Goal: Transaction & Acquisition: Purchase product/service

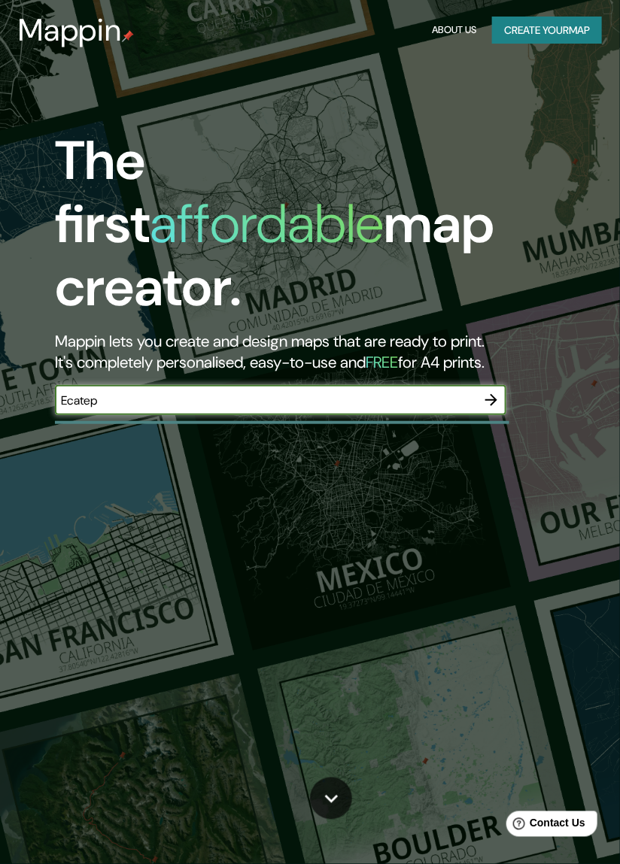
type input "Ecatepe"
click at [495, 394] on icon "button" at bounding box center [491, 400] width 12 height 12
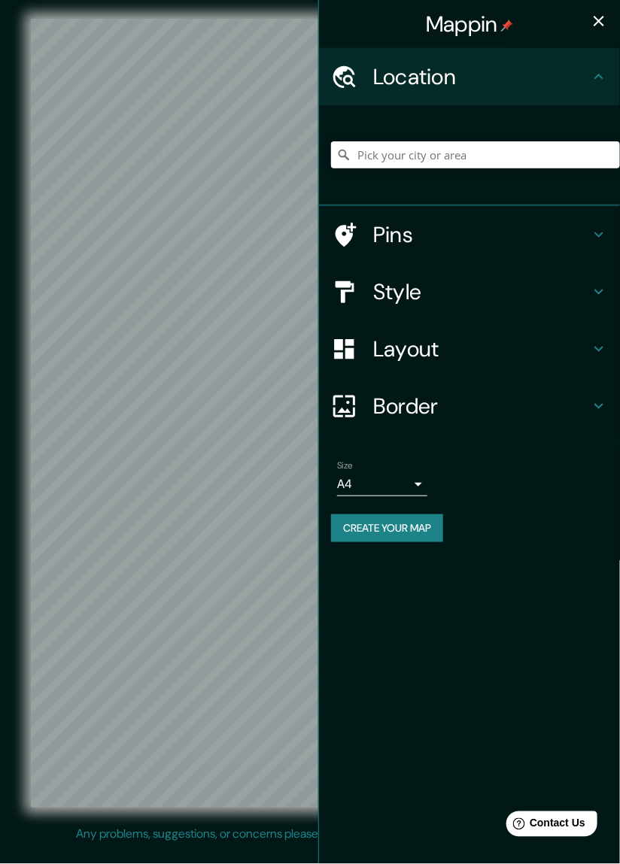
click at [599, 351] on icon at bounding box center [598, 349] width 18 height 18
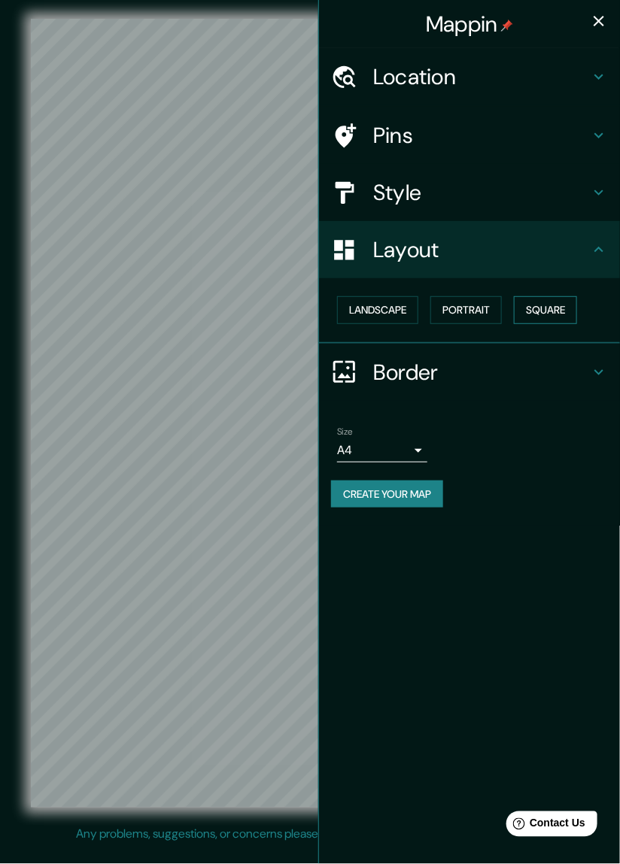
click at [552, 312] on button "Square" at bounding box center [545, 310] width 63 height 28
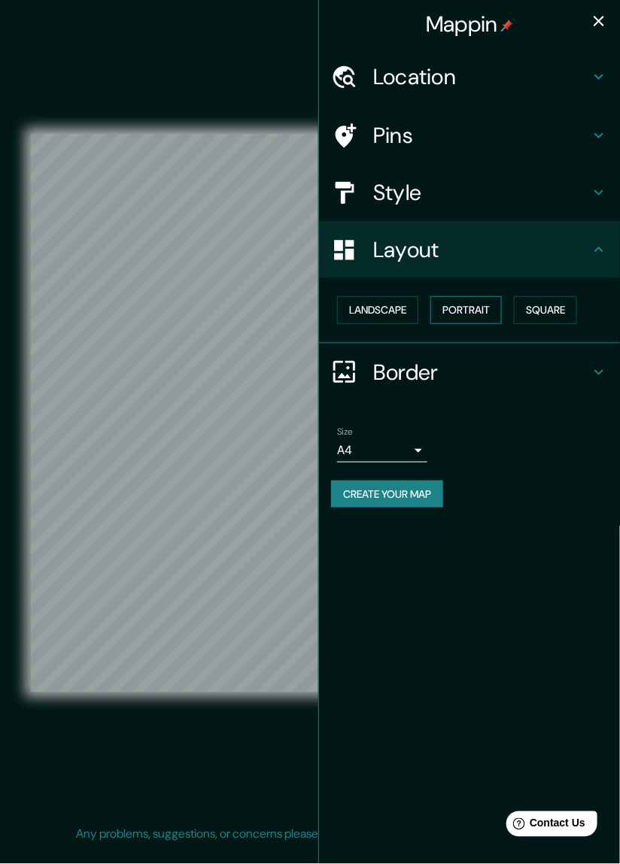
click at [482, 316] on button "Portrait" at bounding box center [465, 310] width 71 height 28
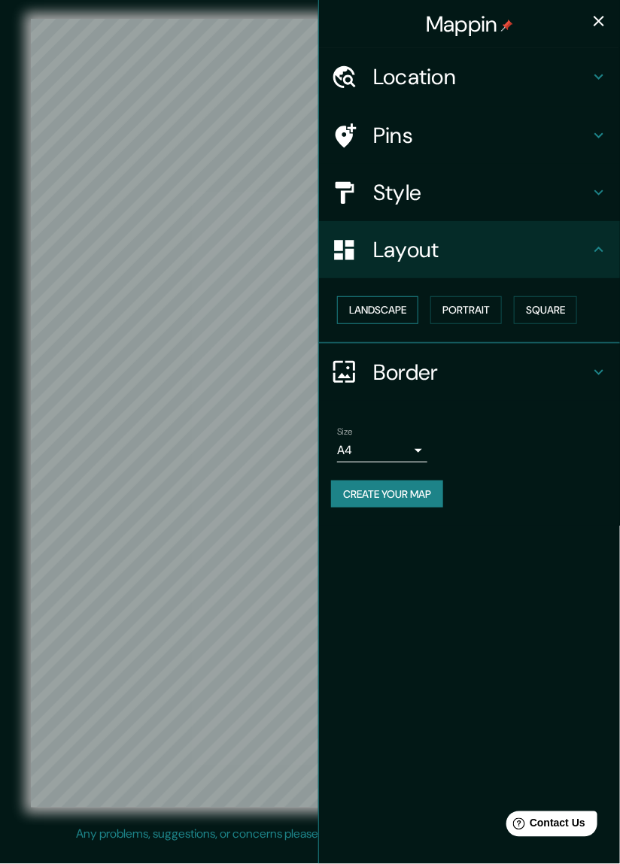
click at [372, 318] on button "Landscape" at bounding box center [377, 310] width 81 height 28
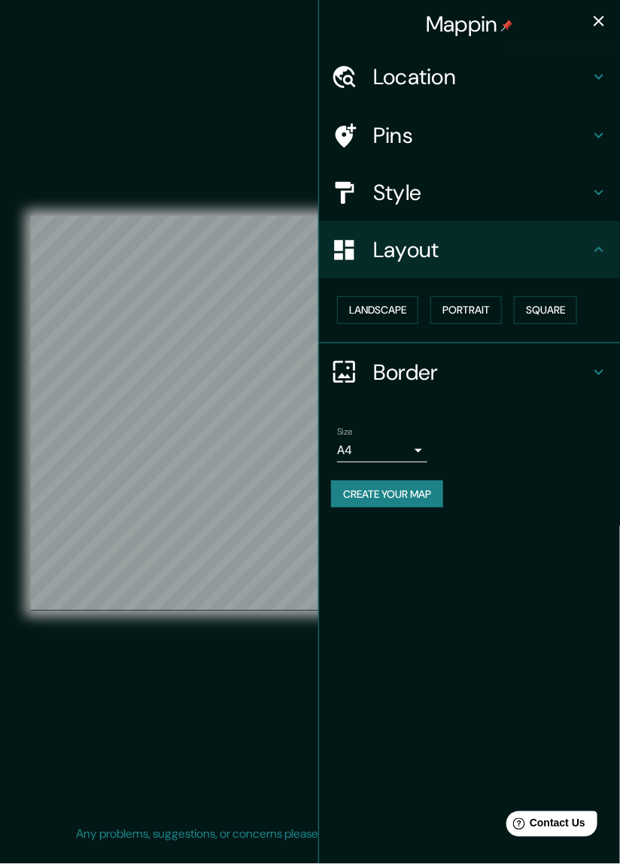
click at [592, 389] on div "Border" at bounding box center [469, 372] width 301 height 57
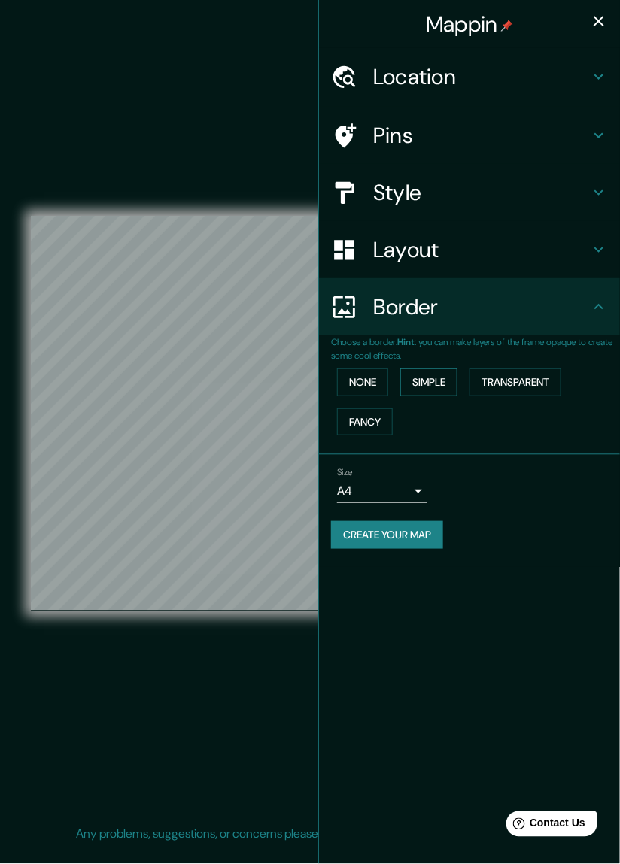
click at [438, 386] on button "Simple" at bounding box center [428, 382] width 57 height 28
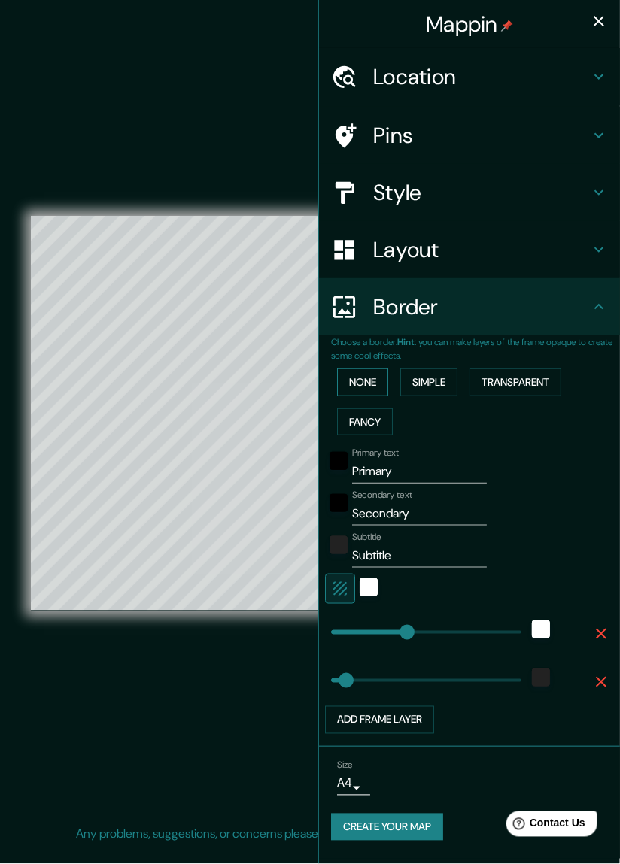
click at [369, 381] on button "None" at bounding box center [362, 382] width 51 height 28
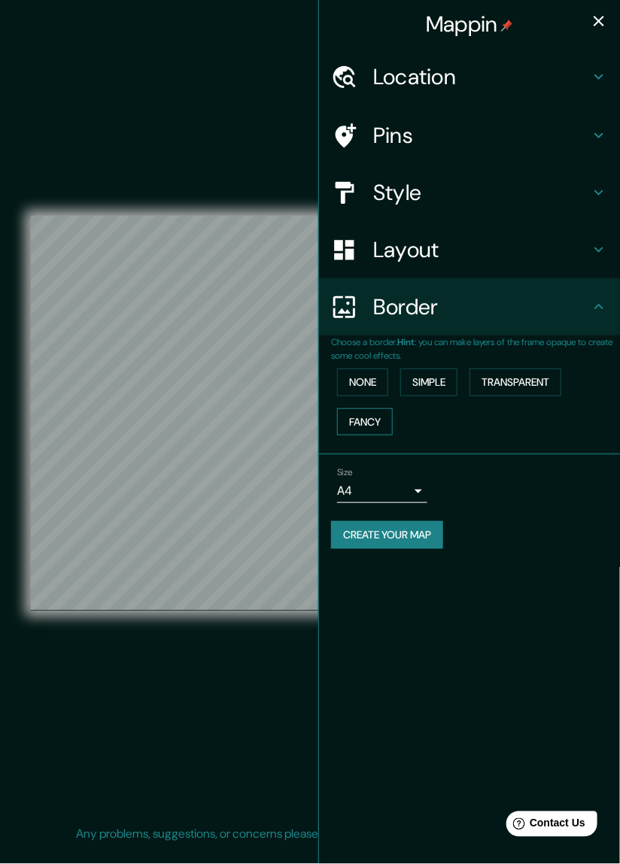
click at [378, 428] on button "Fancy" at bounding box center [365, 422] width 56 height 28
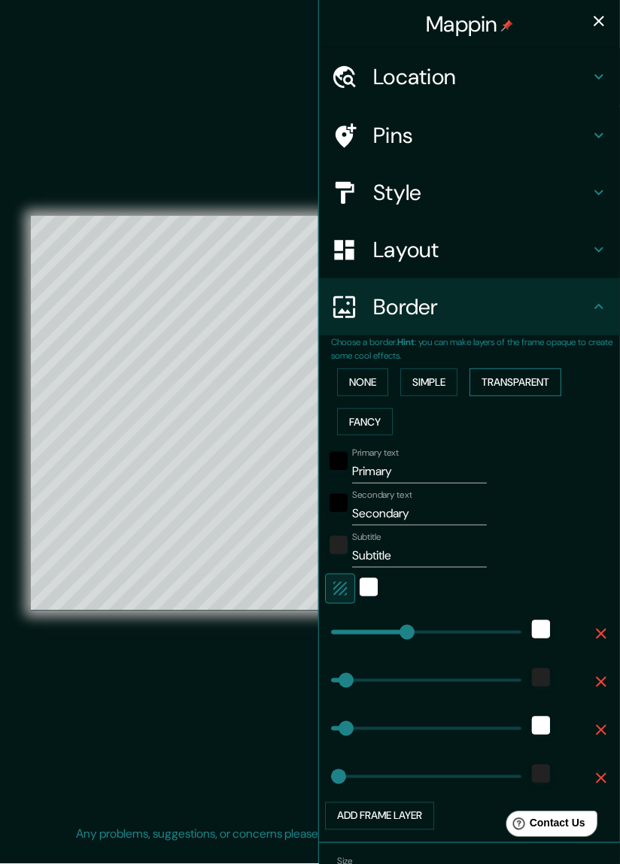
click at [533, 389] on button "Transparent" at bounding box center [515, 382] width 92 height 28
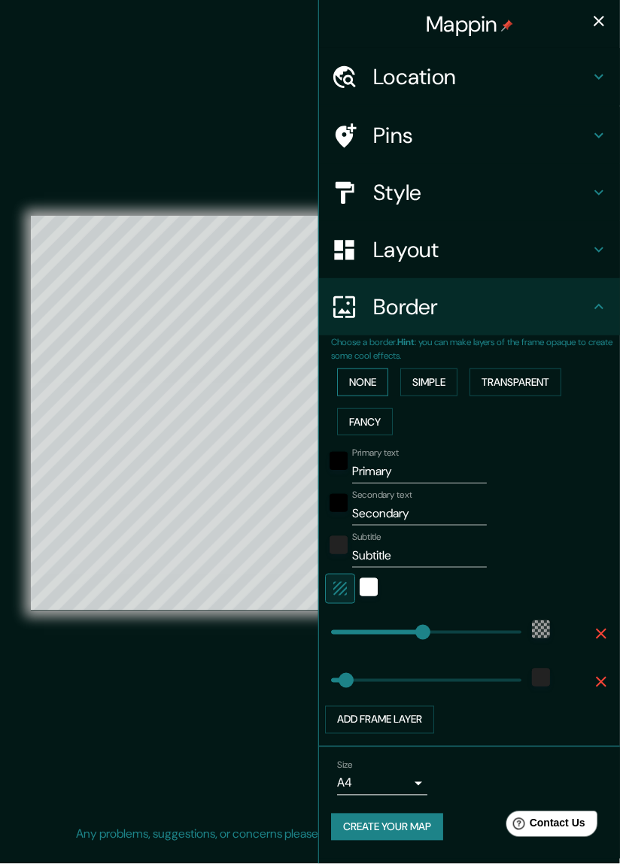
click at [378, 385] on button "None" at bounding box center [362, 382] width 51 height 28
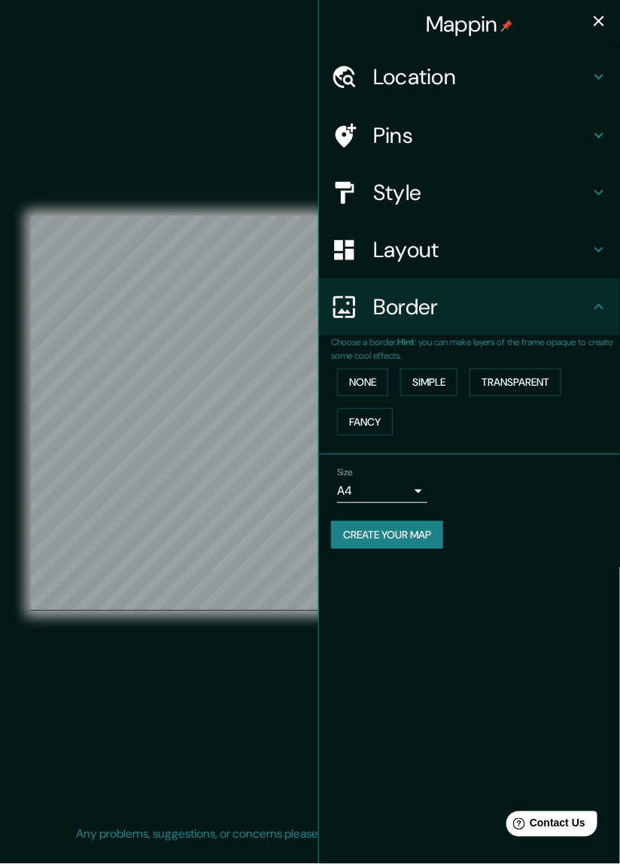
click at [593, 192] on icon at bounding box center [598, 192] width 18 height 18
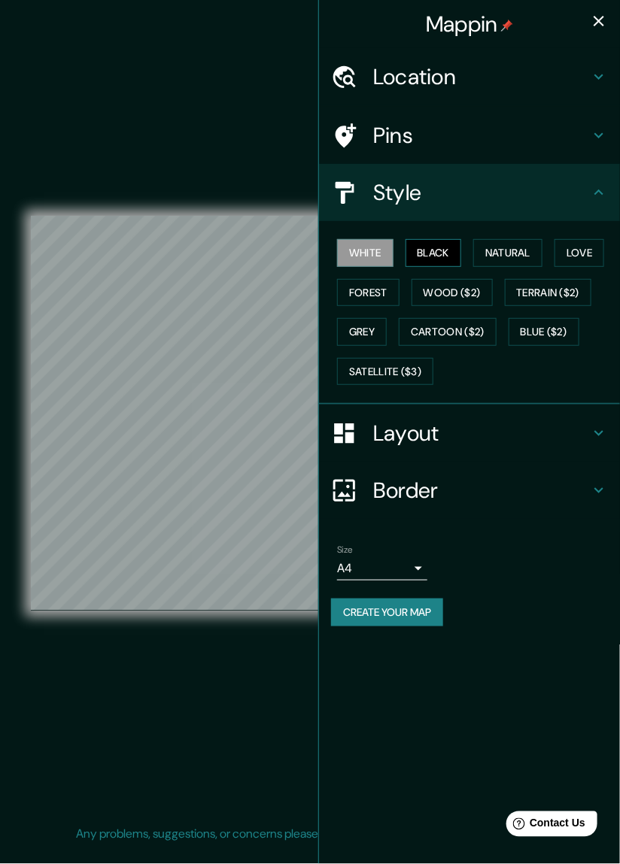
click at [445, 253] on button "Black" at bounding box center [433, 253] width 56 height 28
click at [519, 256] on button "Natural" at bounding box center [507, 253] width 69 height 28
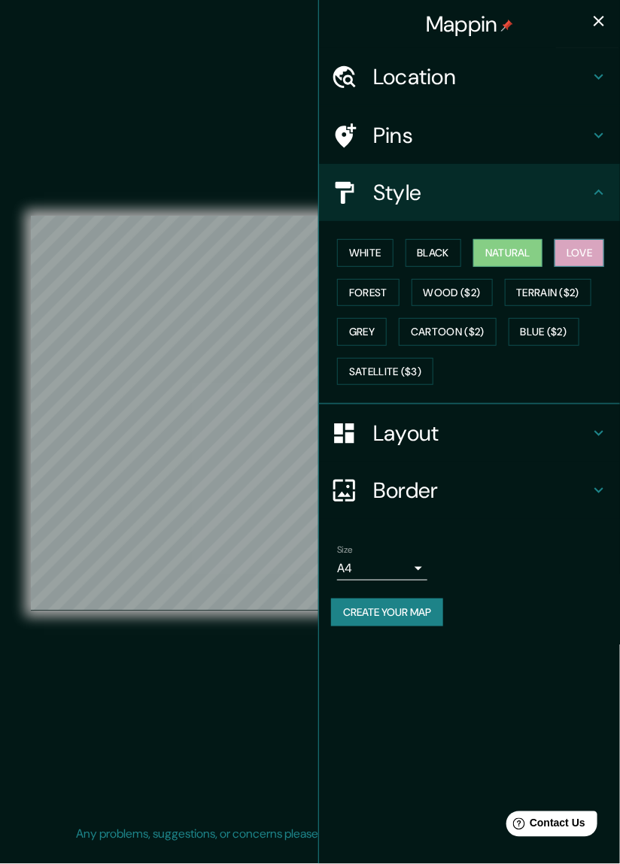
click at [583, 256] on button "Love" at bounding box center [579, 253] width 50 height 28
click at [379, 301] on button "Forest" at bounding box center [368, 293] width 62 height 28
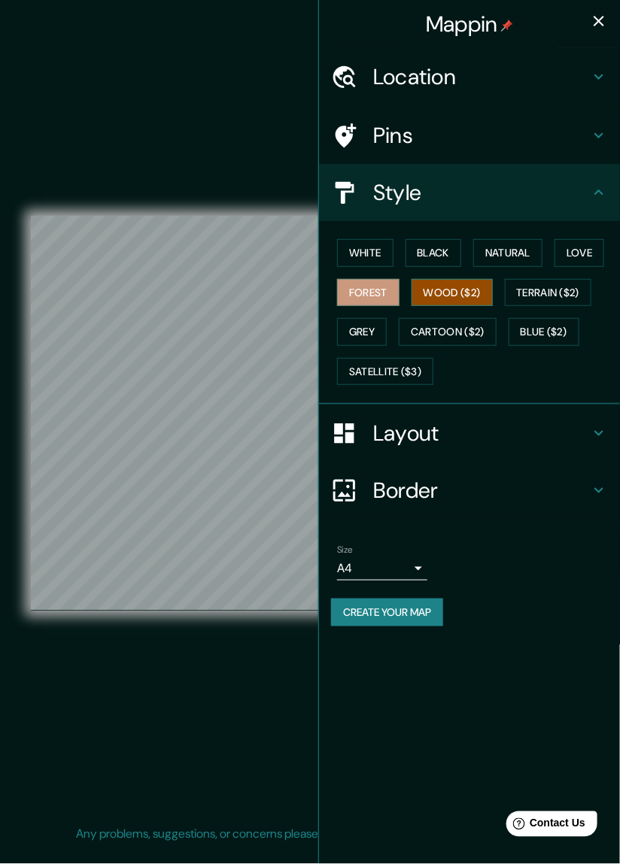
click at [479, 288] on button "Wood ($2)" at bounding box center [451, 293] width 81 height 28
click at [556, 288] on button "Terrain ($2)" at bounding box center [548, 293] width 87 height 28
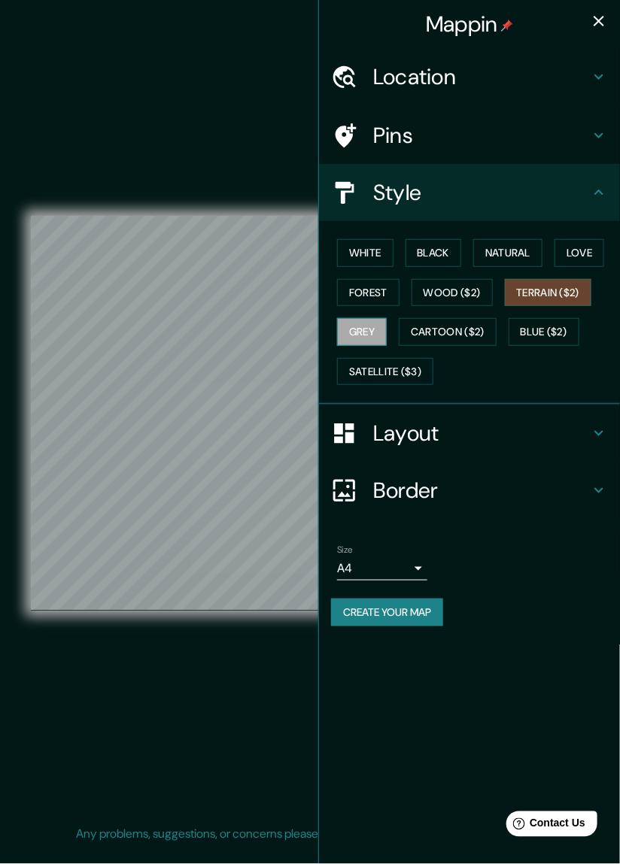
click at [376, 335] on button "Grey" at bounding box center [362, 332] width 50 height 28
click at [467, 330] on button "Cartoon ($2)" at bounding box center [447, 332] width 98 height 28
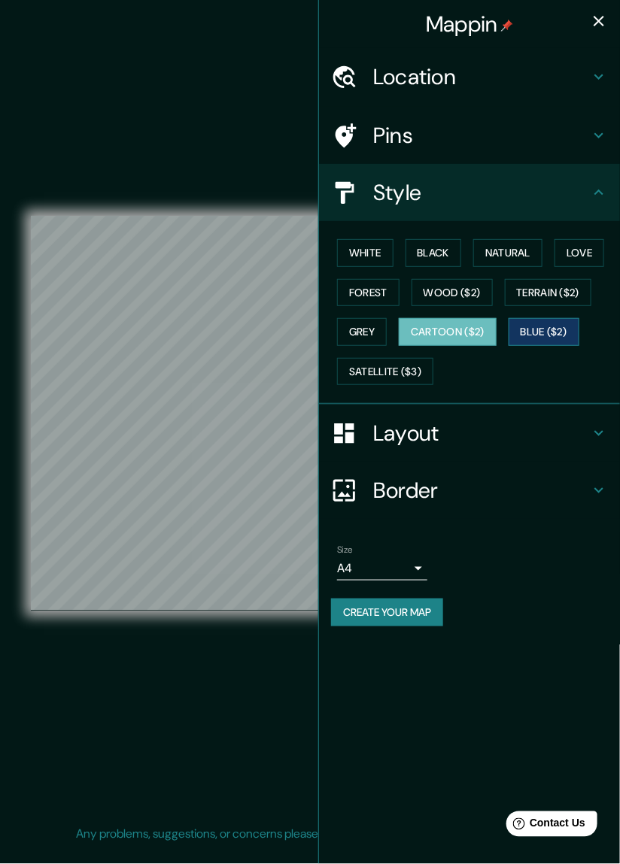
click at [549, 331] on button "Blue ($2)" at bounding box center [543, 332] width 71 height 28
click at [415, 375] on button "Satellite ($3)" at bounding box center [385, 372] width 96 height 28
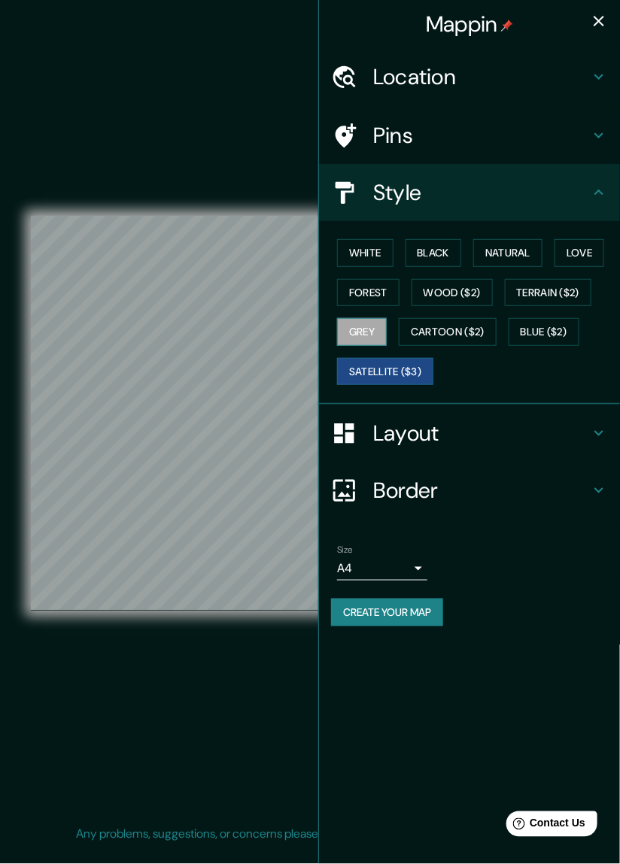
click at [381, 331] on button "Grey" at bounding box center [362, 332] width 50 height 28
click at [410, 375] on button "Satellite ($3)" at bounding box center [385, 372] width 96 height 28
